Goal: Information Seeking & Learning: Understand process/instructions

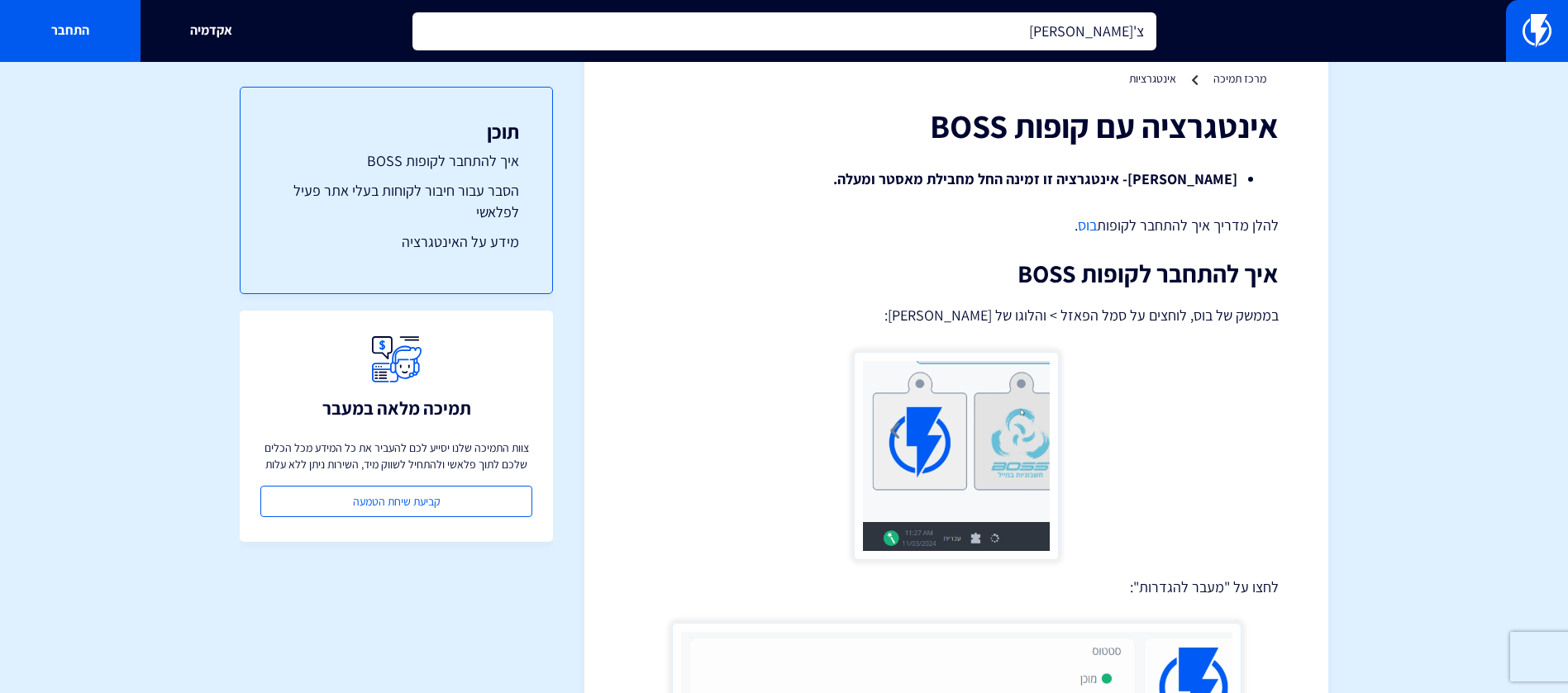
click at [988, 35] on input "צ'קבוק" at bounding box center [784, 31] width 744 height 38
type input "צ"
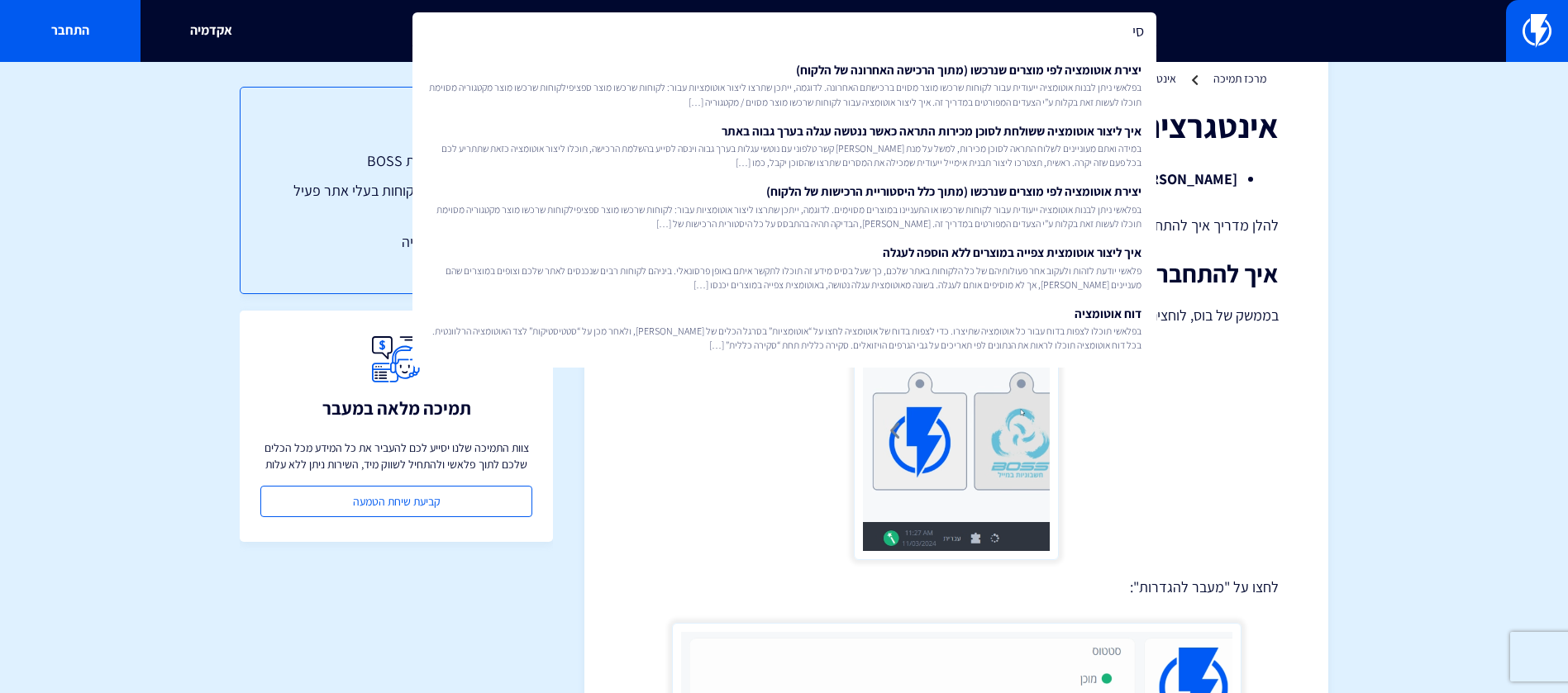
type input "ס"
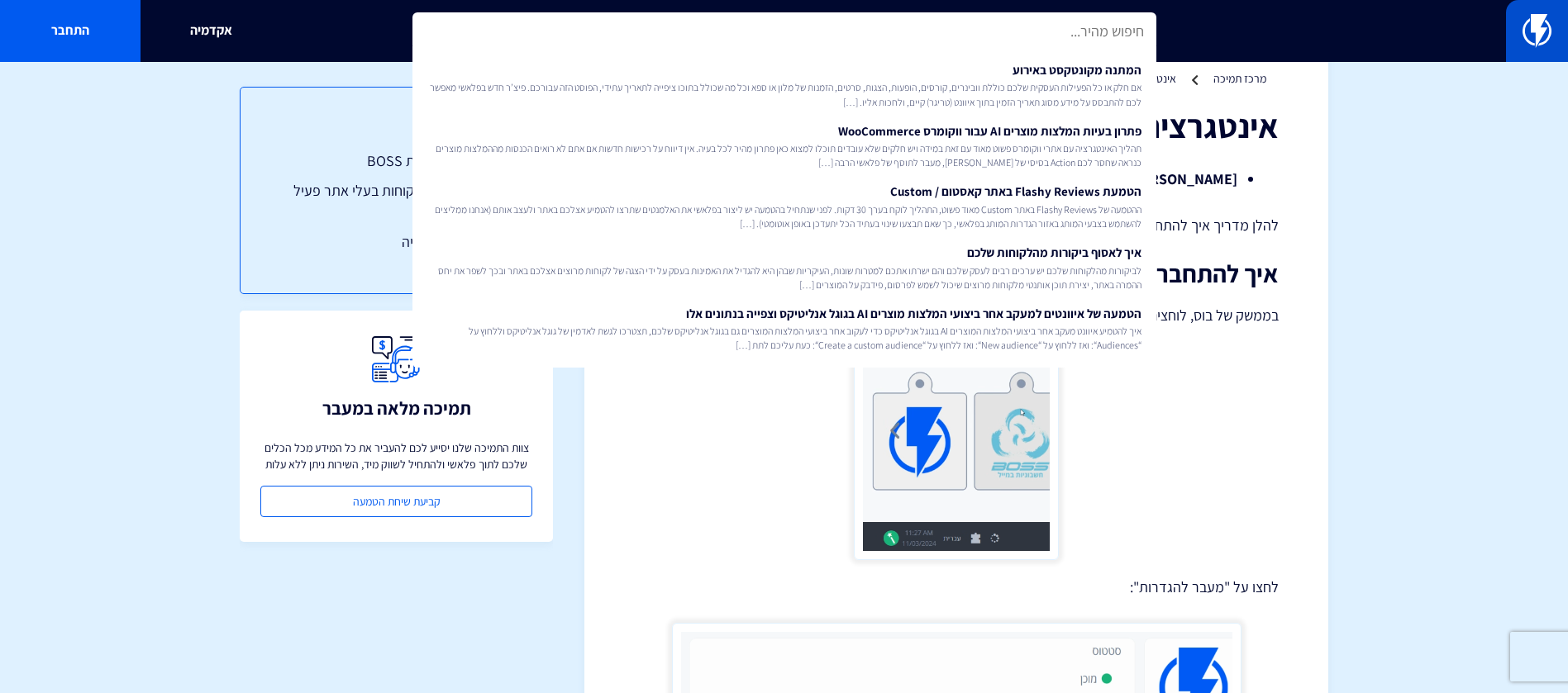
click at [1542, 37] on img at bounding box center [1537, 30] width 29 height 33
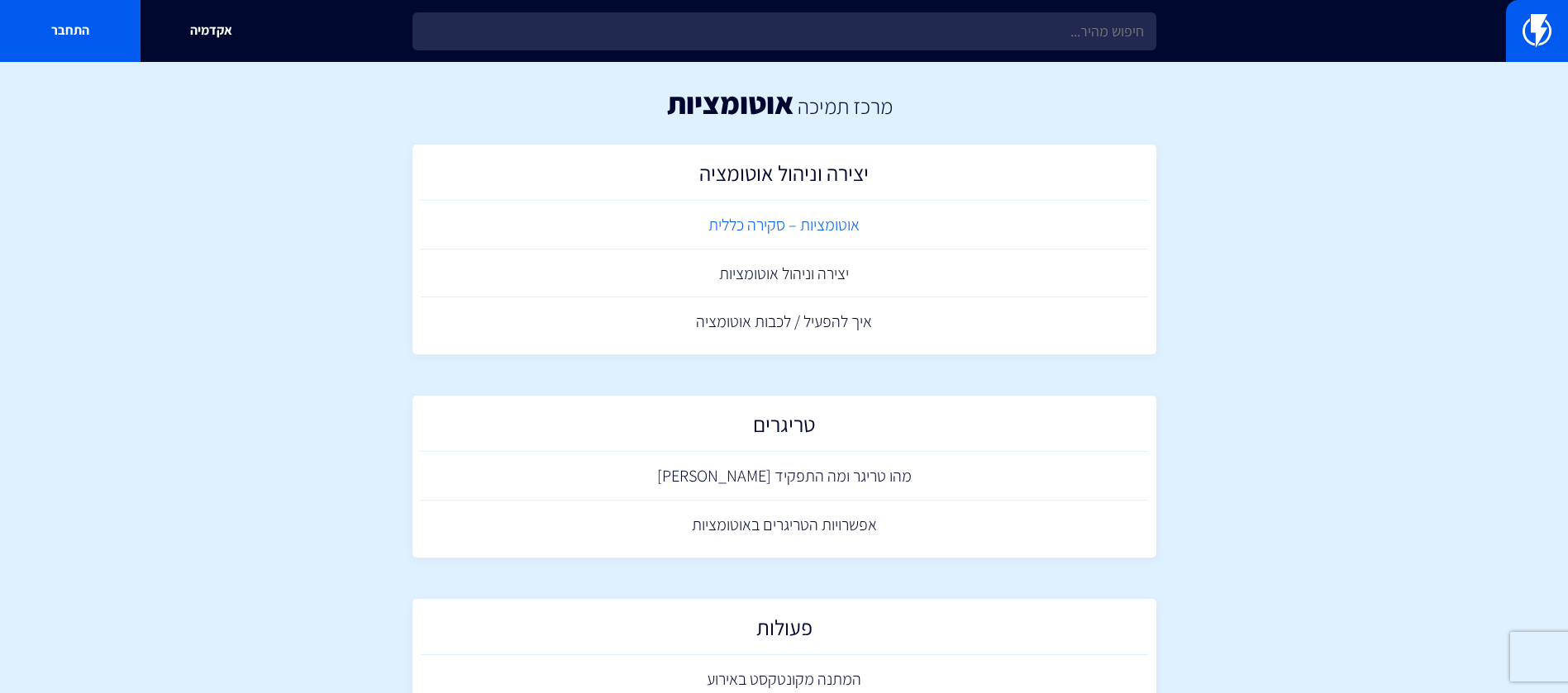
click at [830, 230] on link "אוטומציות – סקירה כללית" at bounding box center [784, 224] width 727 height 49
click at [770, 260] on link "יצירה וניהול אוטומציות" at bounding box center [784, 274] width 727 height 49
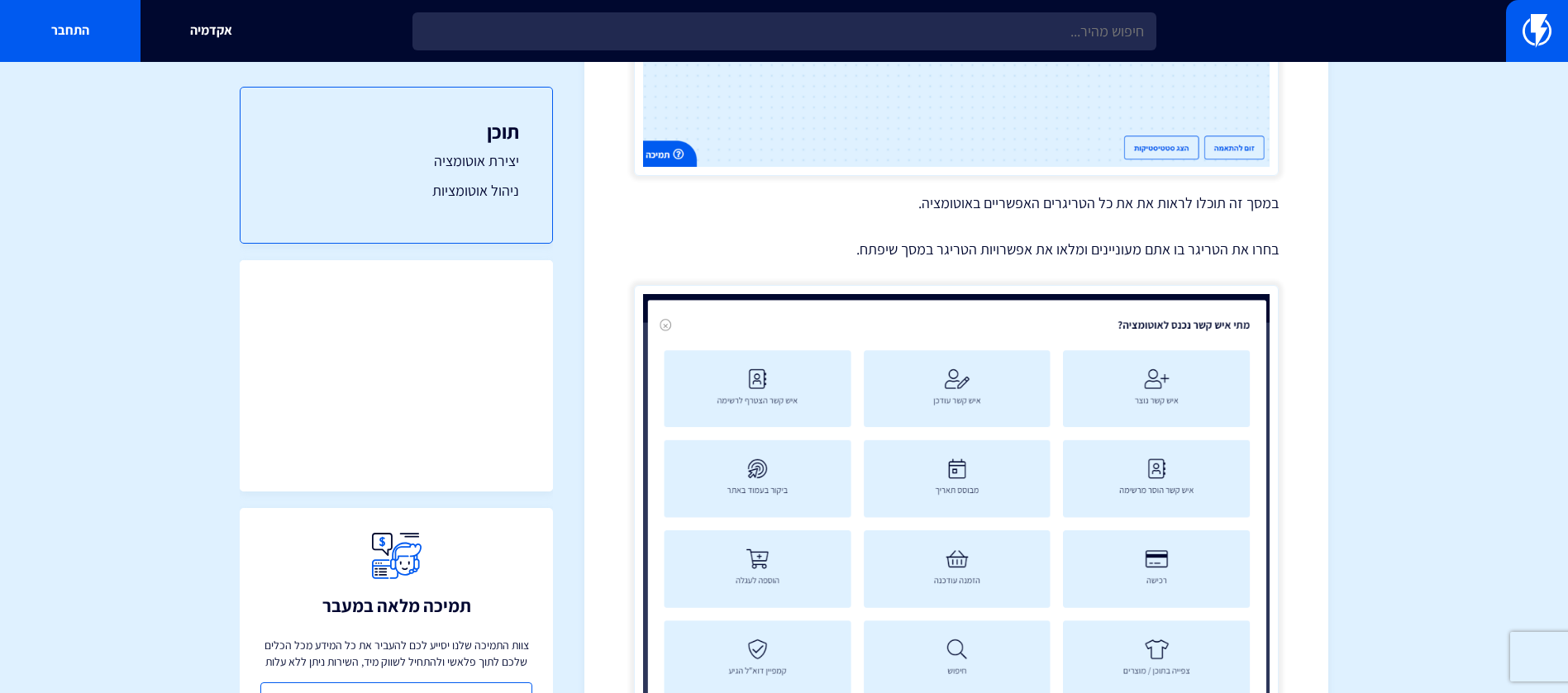
scroll to position [1992, 0]
